Goal: Register for event/course

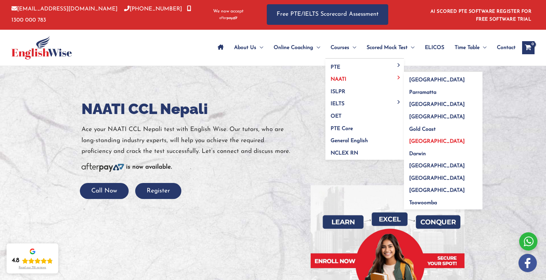
click at [419, 140] on span "[GEOGRAPHIC_DATA]" at bounding box center [437, 141] width 56 height 5
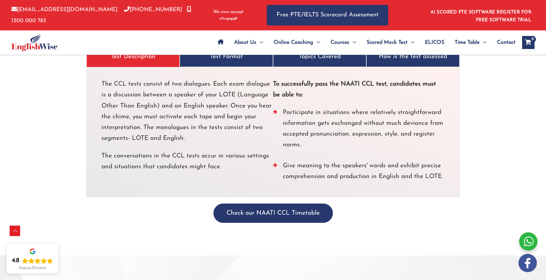
scroll to position [1826, 0]
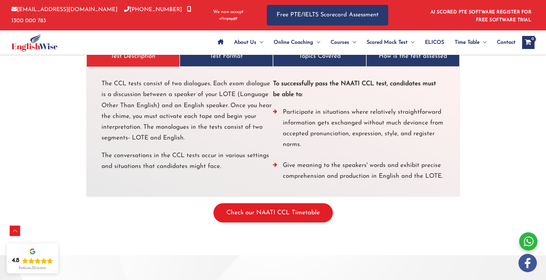
click at [280, 204] on button "Check our NAATI CCL Timetable" at bounding box center [272, 213] width 119 height 19
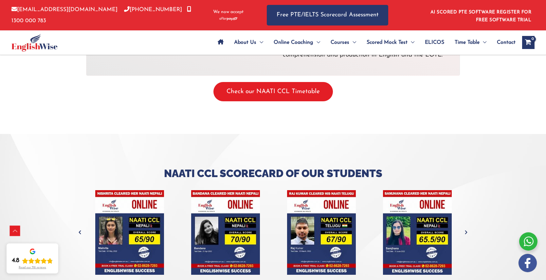
scroll to position [1948, 0]
